Goal: Information Seeking & Learning: Learn about a topic

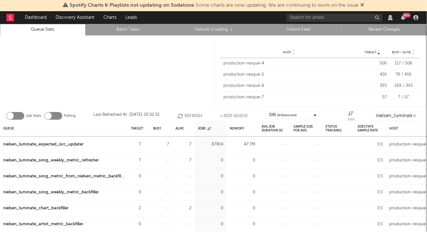
scroll to position [11, 0]
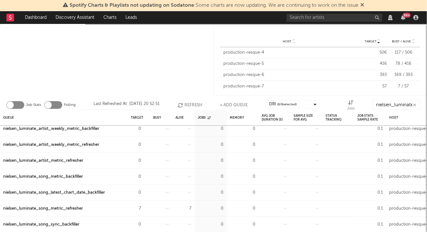
click at [10, 18] on rect at bounding box center [10, 18] width 8 height 8
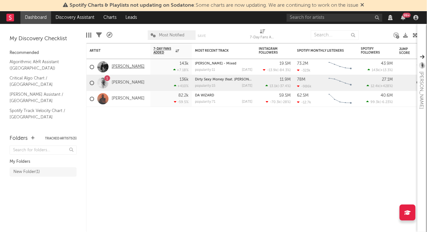
click at [133, 64] on link "[PERSON_NAME]" at bounding box center [128, 66] width 33 height 5
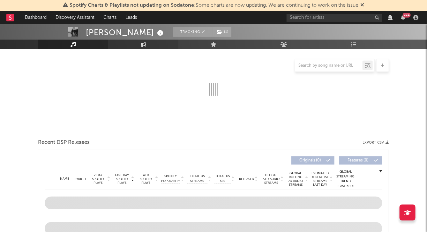
select select "View all"
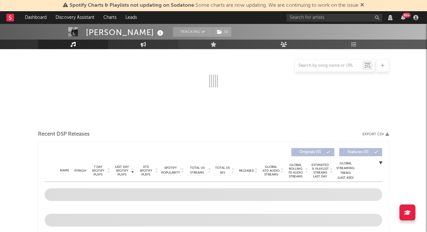
select select "View all"
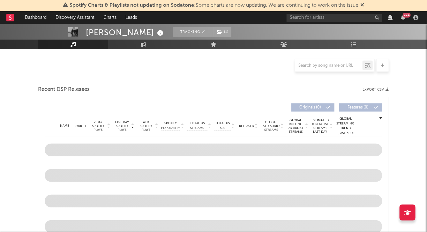
scroll to position [143, 0]
select select "View all"
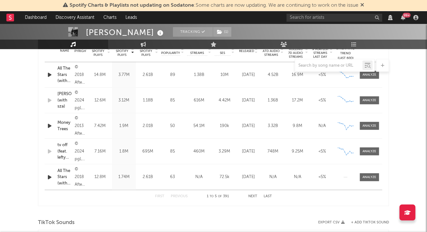
select select "View all"
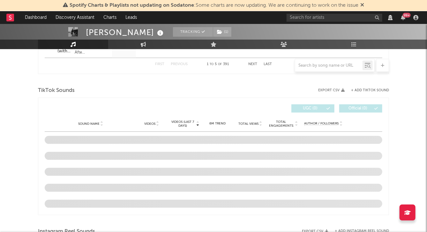
select select "6m"
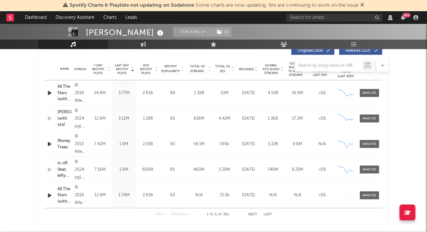
scroll to position [265, 0]
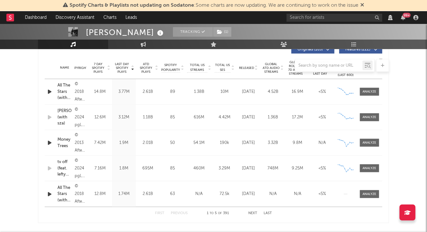
select select "View all"
select select "6m"
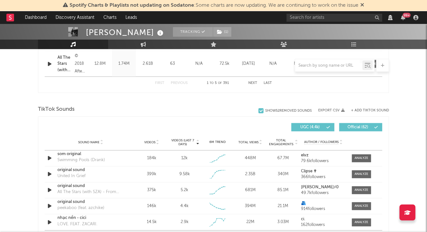
scroll to position [515, 0]
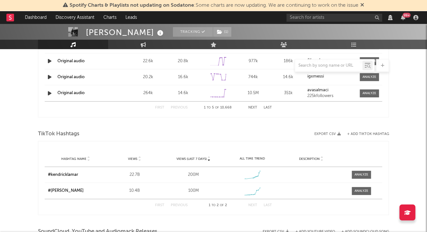
select select "View all"
select select "6m"
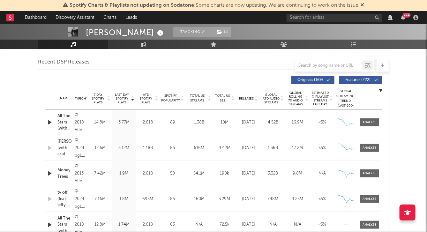
scroll to position [233, 0]
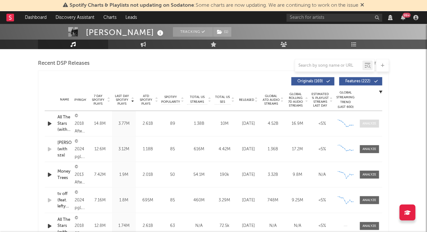
click at [371, 121] on div at bounding box center [370, 123] width 14 height 5
select select "View all"
select select "6m"
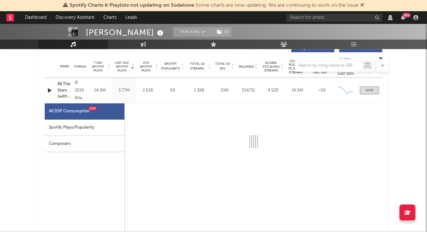
scroll to position [267, 0]
select select "6m"
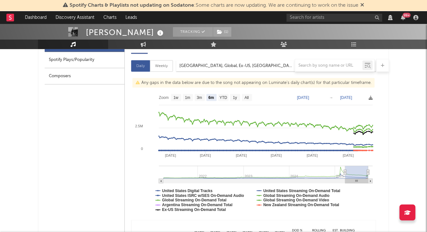
scroll to position [336, 0]
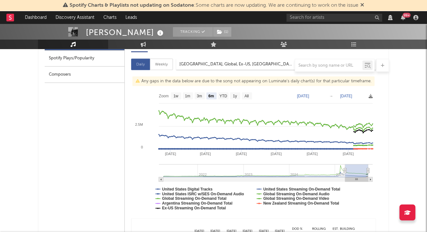
click at [103, 130] on div "All DSP Consumption New Spotify Plays/Popularity Composers" at bounding box center [85, 193] width 80 height 319
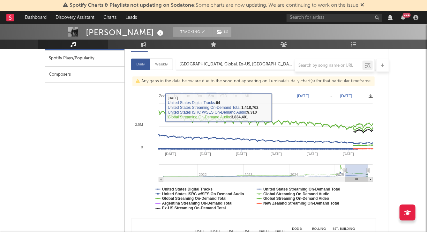
click at [106, 115] on div "All DSP Consumption New Spotify Plays/Popularity Composers" at bounding box center [85, 193] width 80 height 319
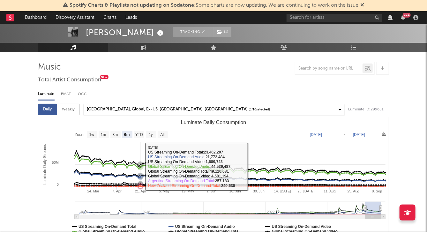
scroll to position [33, 0]
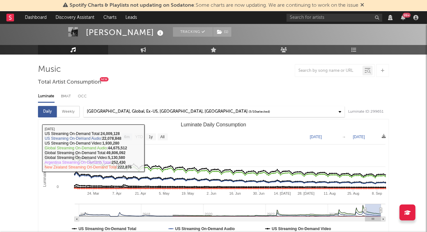
click at [174, 111] on div "[GEOGRAPHIC_DATA], Global, Ex-US, [GEOGRAPHIC_DATA], [GEOGRAPHIC_DATA]" at bounding box center [167, 112] width 161 height 8
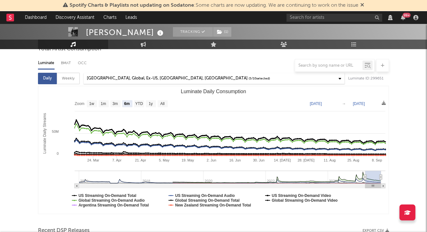
scroll to position [65, 0]
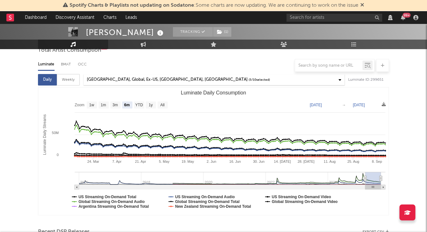
click at [162, 78] on div "[GEOGRAPHIC_DATA], Global, Ex-US, [GEOGRAPHIC_DATA], [GEOGRAPHIC_DATA]" at bounding box center [167, 80] width 161 height 8
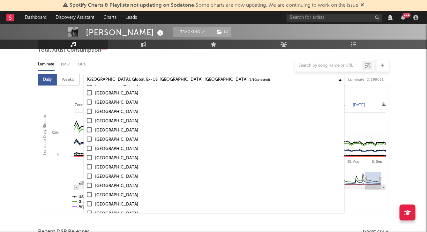
scroll to position [369, 0]
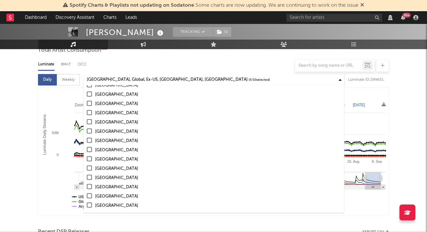
click at [90, 159] on div at bounding box center [89, 158] width 5 height 5
click at [87, 159] on input "[GEOGRAPHIC_DATA]" at bounding box center [87, 160] width 0 height 8
select select "6m"
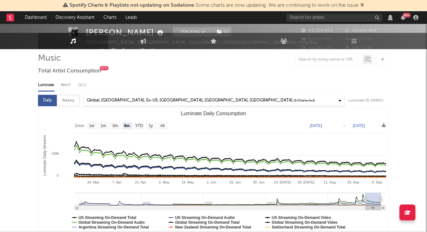
scroll to position [47, 0]
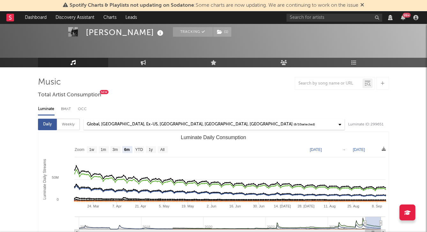
scroll to position [0, 0]
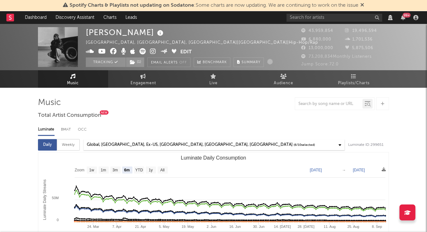
click at [135, 143] on div "Global, [GEOGRAPHIC_DATA], Ex-US, [GEOGRAPHIC_DATA], [GEOGRAPHIC_DATA], [GEOGRA…" at bounding box center [190, 145] width 206 height 8
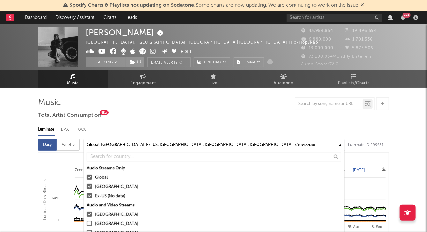
click at [124, 127] on div "Luminate BMAT OCC" at bounding box center [213, 129] width 351 height 11
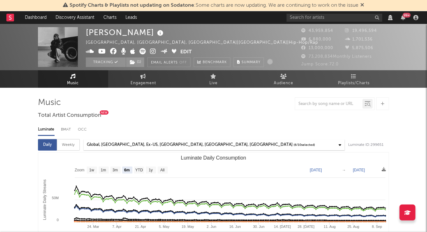
click at [72, 142] on div "Weekly" at bounding box center [68, 144] width 23 height 11
select select "6m"
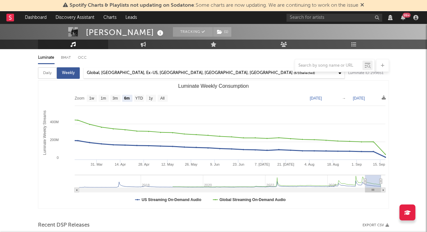
scroll to position [70, 0]
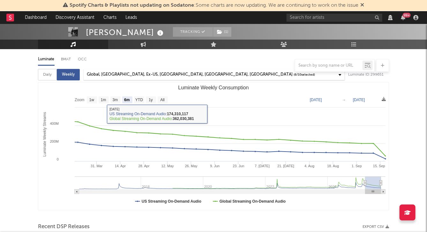
click at [130, 72] on div "Global, [GEOGRAPHIC_DATA], Ex-US, [GEOGRAPHIC_DATA], [GEOGRAPHIC_DATA], [GEOGRA…" at bounding box center [190, 75] width 206 height 8
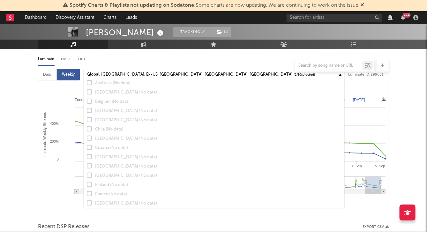
scroll to position [0, 0]
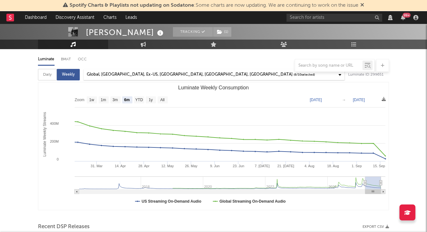
click at [156, 78] on div "Global, [GEOGRAPHIC_DATA], Ex-US, [GEOGRAPHIC_DATA], [GEOGRAPHIC_DATA], [GEOGRA…" at bounding box center [201, 75] width 228 height 8
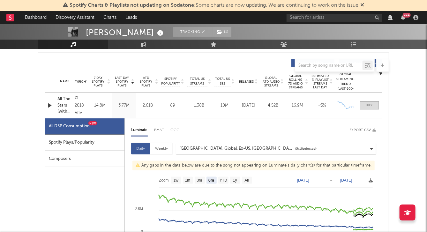
scroll to position [251, 0]
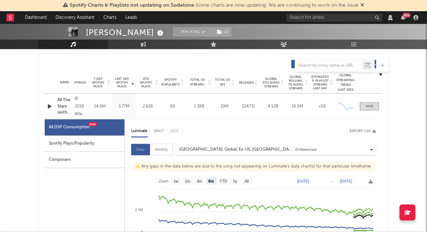
click at [161, 148] on div "Weekly" at bounding box center [161, 149] width 23 height 11
select select "6m"
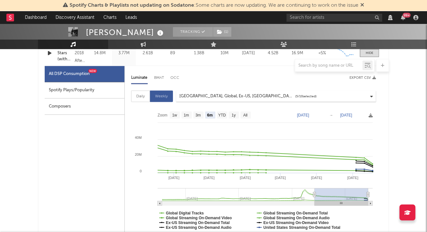
scroll to position [302, 0]
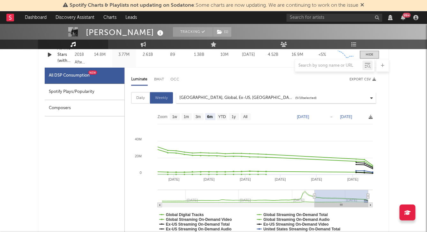
click at [206, 94] on div "[GEOGRAPHIC_DATA], Global, Ex-US, [GEOGRAPHIC_DATA], [GEOGRAPHIC_DATA]" at bounding box center [236, 98] width 115 height 8
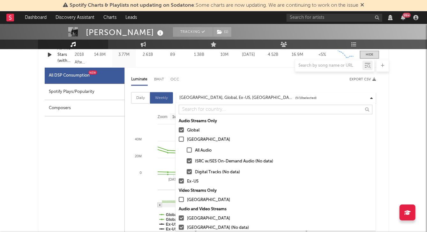
click at [108, 144] on div "All DSP Consumption New Spotify Plays/Popularity Composers" at bounding box center [85, 227] width 80 height 319
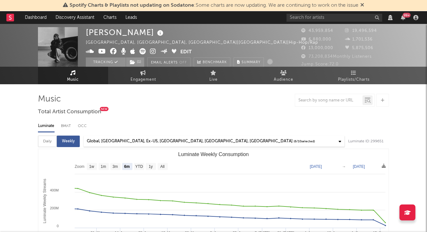
scroll to position [0, 0]
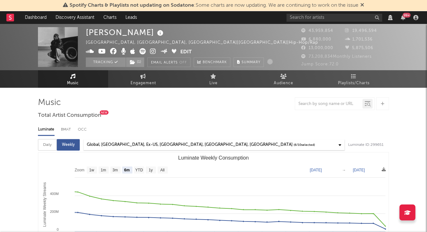
click at [128, 148] on div "Global, [GEOGRAPHIC_DATA], Ex-US, [GEOGRAPHIC_DATA], [GEOGRAPHIC_DATA], [GEOGRA…" at bounding box center [190, 145] width 206 height 8
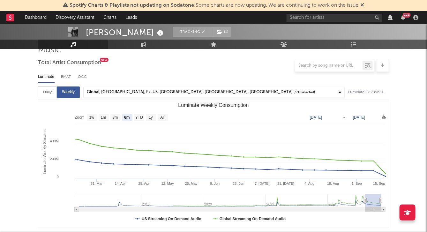
scroll to position [64, 0]
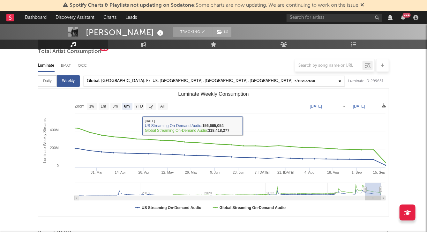
click at [129, 81] on div "Global, [GEOGRAPHIC_DATA], Ex-US, [GEOGRAPHIC_DATA], [GEOGRAPHIC_DATA], [GEOGRA…" at bounding box center [190, 81] width 206 height 8
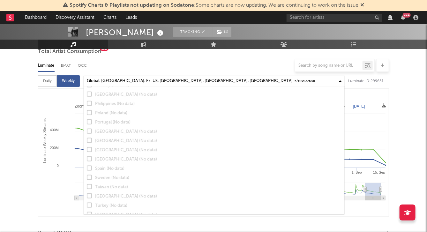
scroll to position [369, 0]
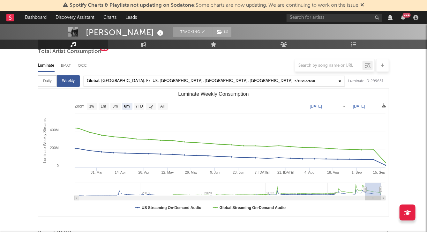
click at [47, 84] on div "Daily" at bounding box center [47, 80] width 19 height 11
select select "6m"
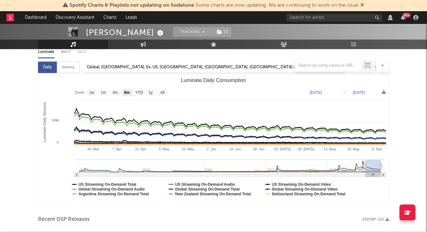
scroll to position [78, 0]
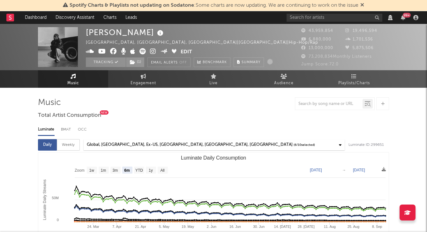
select select "View all"
select select "6m"
select select "View all"
select select "6m"
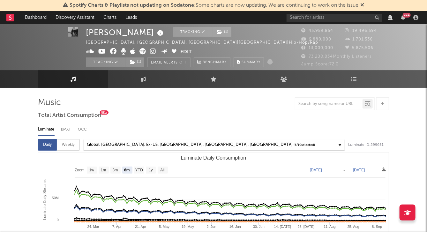
scroll to position [33, 0]
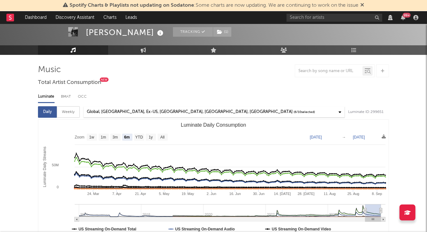
click at [71, 110] on div "Weekly" at bounding box center [68, 111] width 23 height 11
select select "6m"
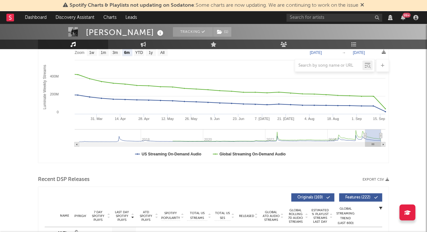
scroll to position [125, 0]
